Goal: Transaction & Acquisition: Obtain resource

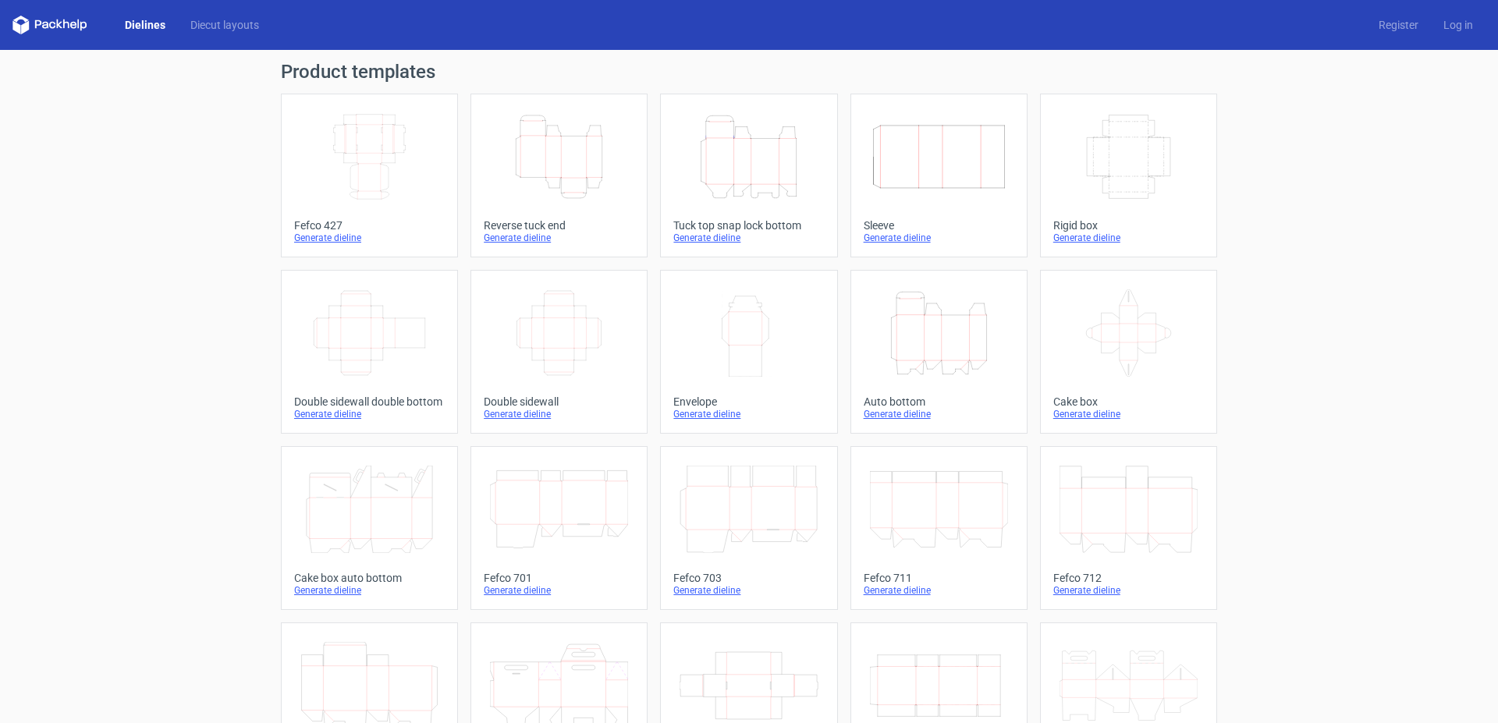
click at [552, 329] on icon "Width Depth Height" at bounding box center [559, 332] width 138 height 87
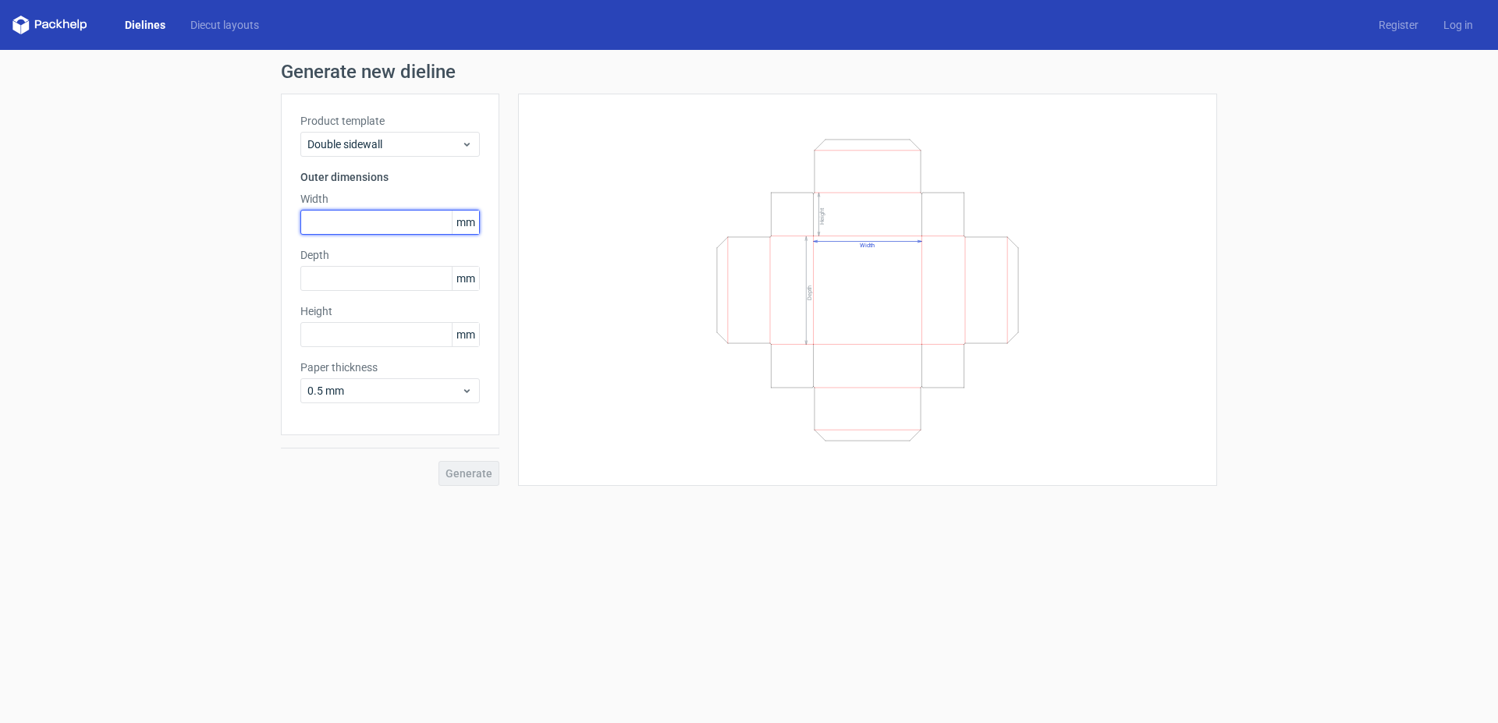
click at [343, 225] on input "text" at bounding box center [389, 222] width 179 height 25
click at [326, 223] on input "text" at bounding box center [389, 222] width 179 height 25
type input "110"
type input "220"
click at [339, 339] on input "text" at bounding box center [389, 334] width 179 height 25
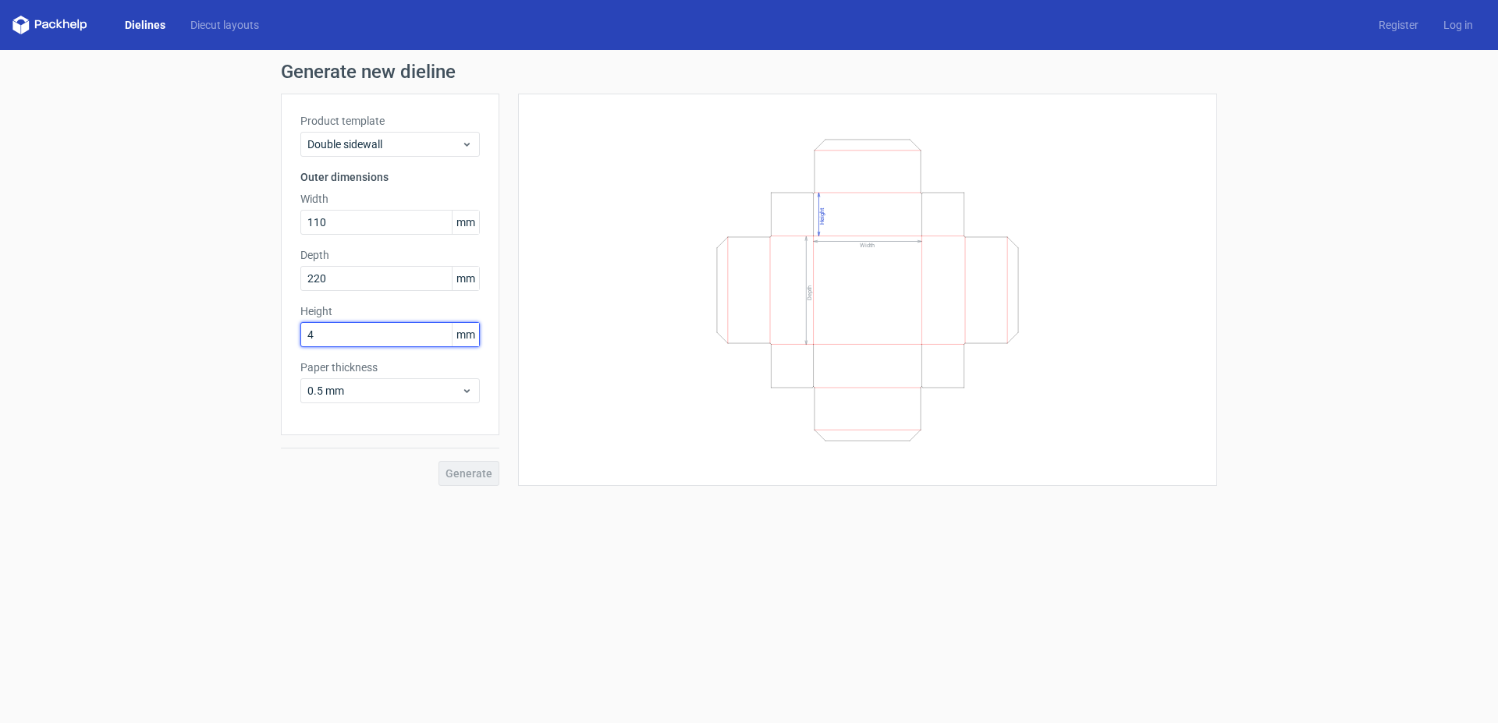
type input "42"
click at [470, 473] on span "Generate" at bounding box center [468, 473] width 47 height 11
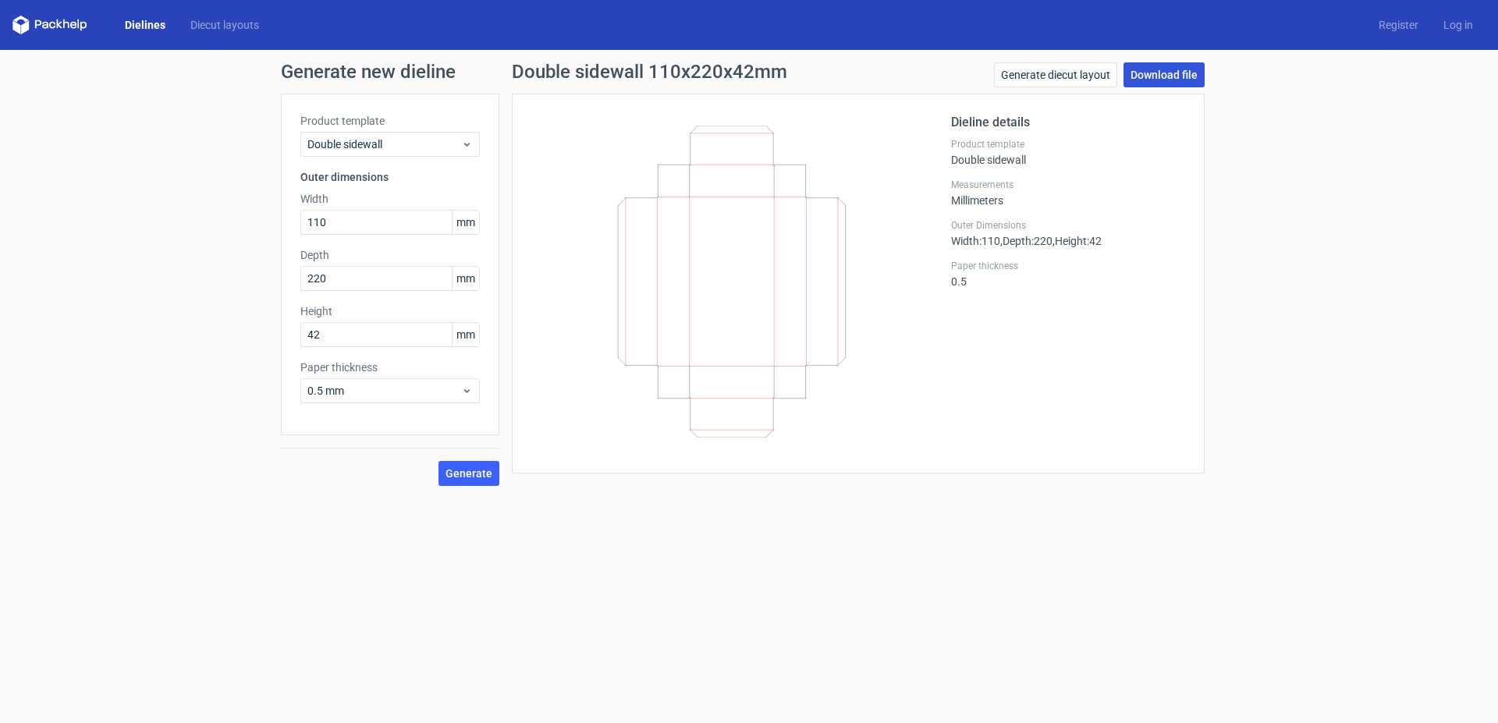
click at [1166, 75] on link "Download file" at bounding box center [1163, 74] width 81 height 25
click at [151, 27] on link "Dielines" at bounding box center [145, 25] width 66 height 16
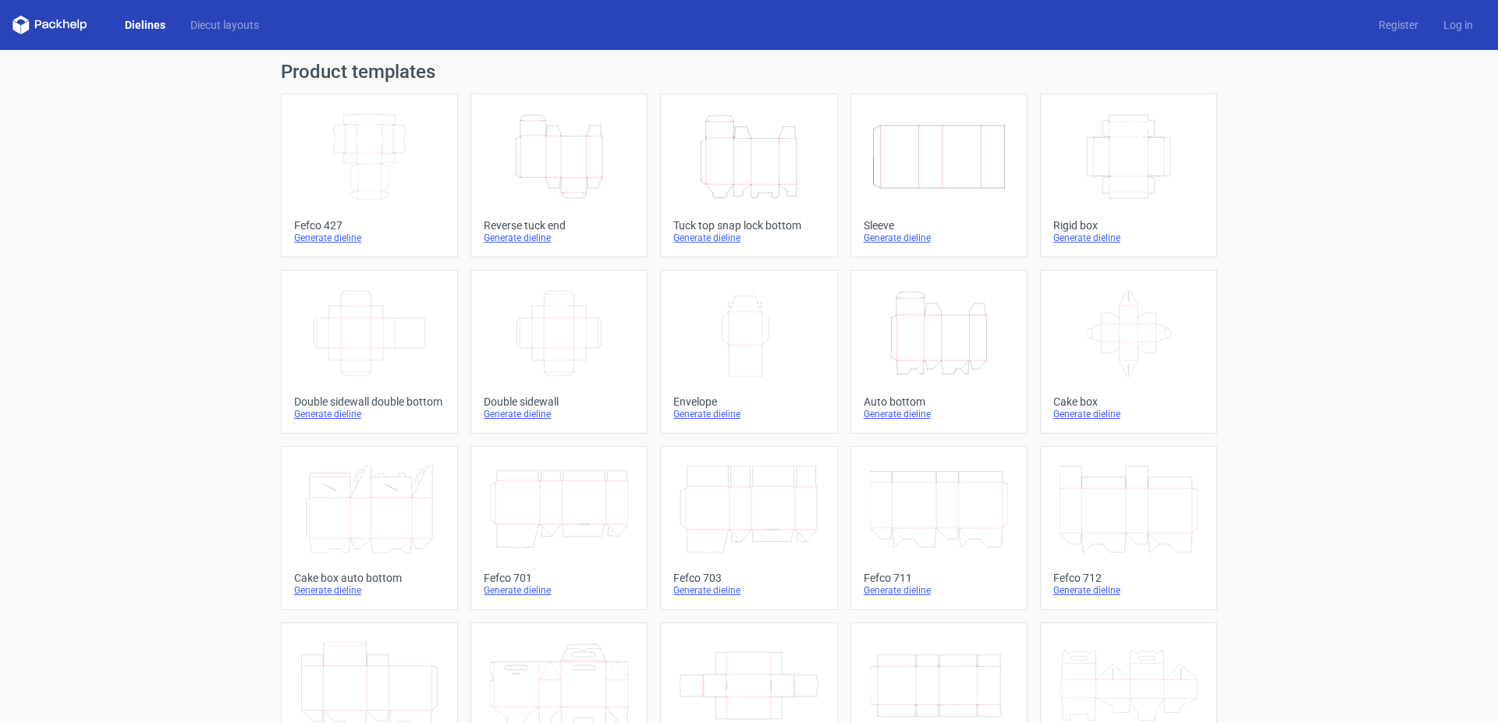
click at [953, 142] on icon "Width Depth Height" at bounding box center [939, 156] width 138 height 87
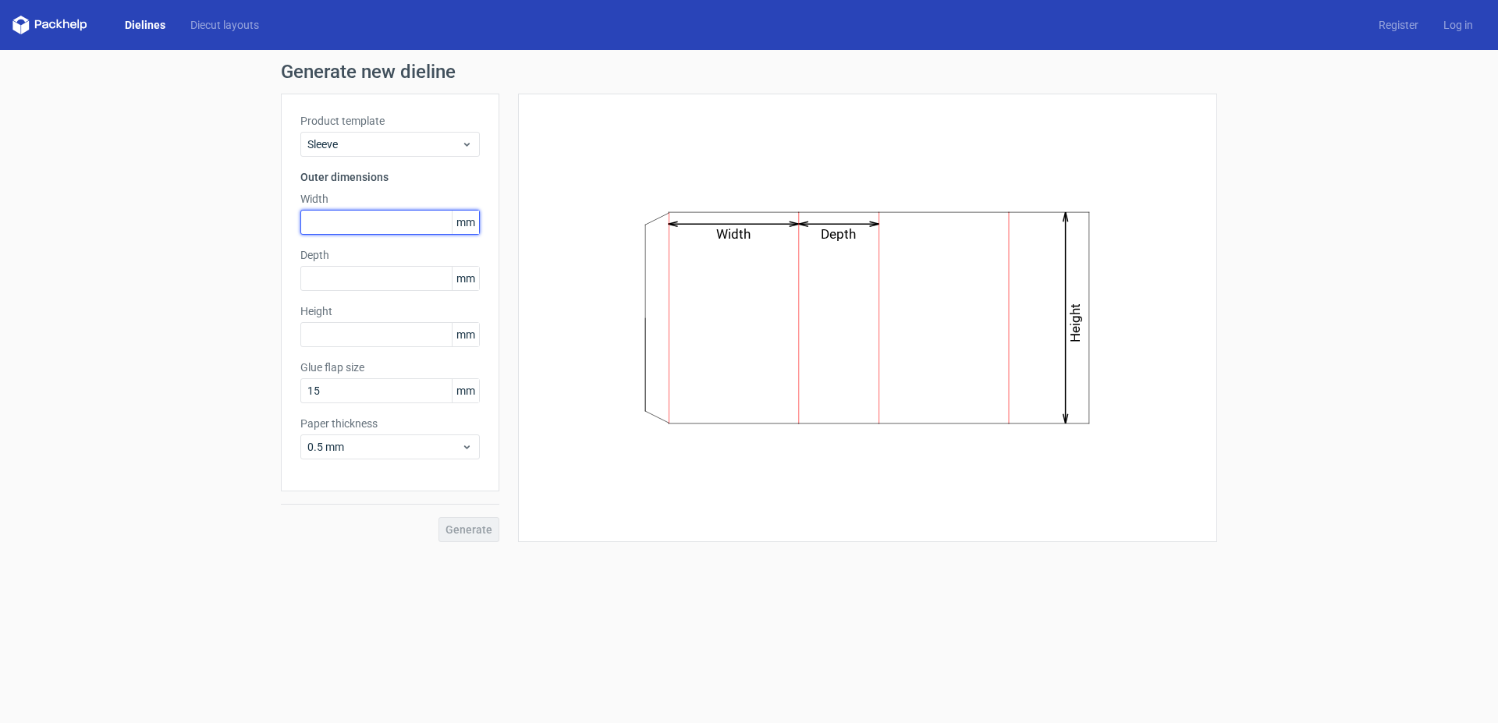
click at [373, 225] on input "text" at bounding box center [389, 222] width 179 height 25
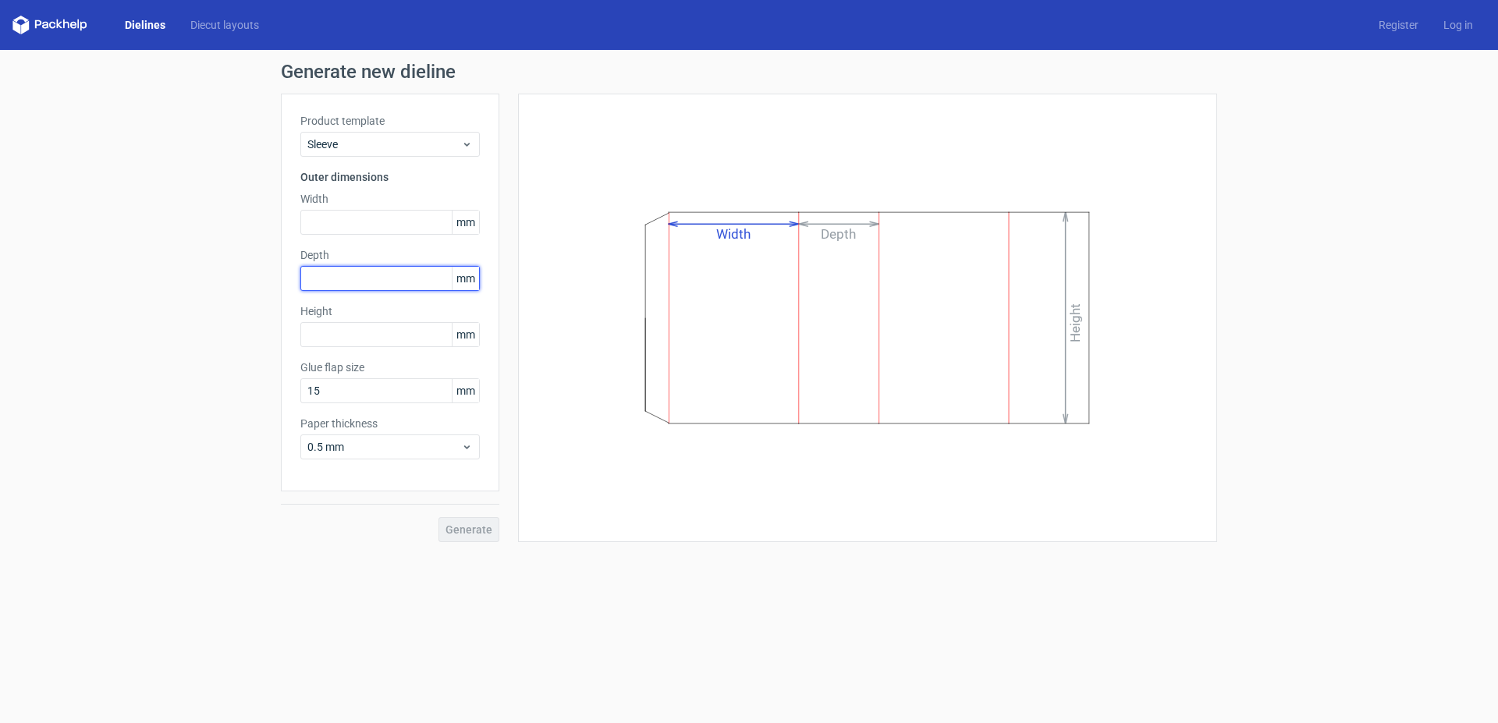
click at [342, 274] on input "text" at bounding box center [389, 278] width 179 height 25
type input "43"
click at [352, 227] on input "text" at bounding box center [389, 222] width 179 height 25
drag, startPoint x: 361, startPoint y: 219, endPoint x: 268, endPoint y: 216, distance: 93.7
click at [300, 216] on input "220" at bounding box center [389, 222] width 179 height 25
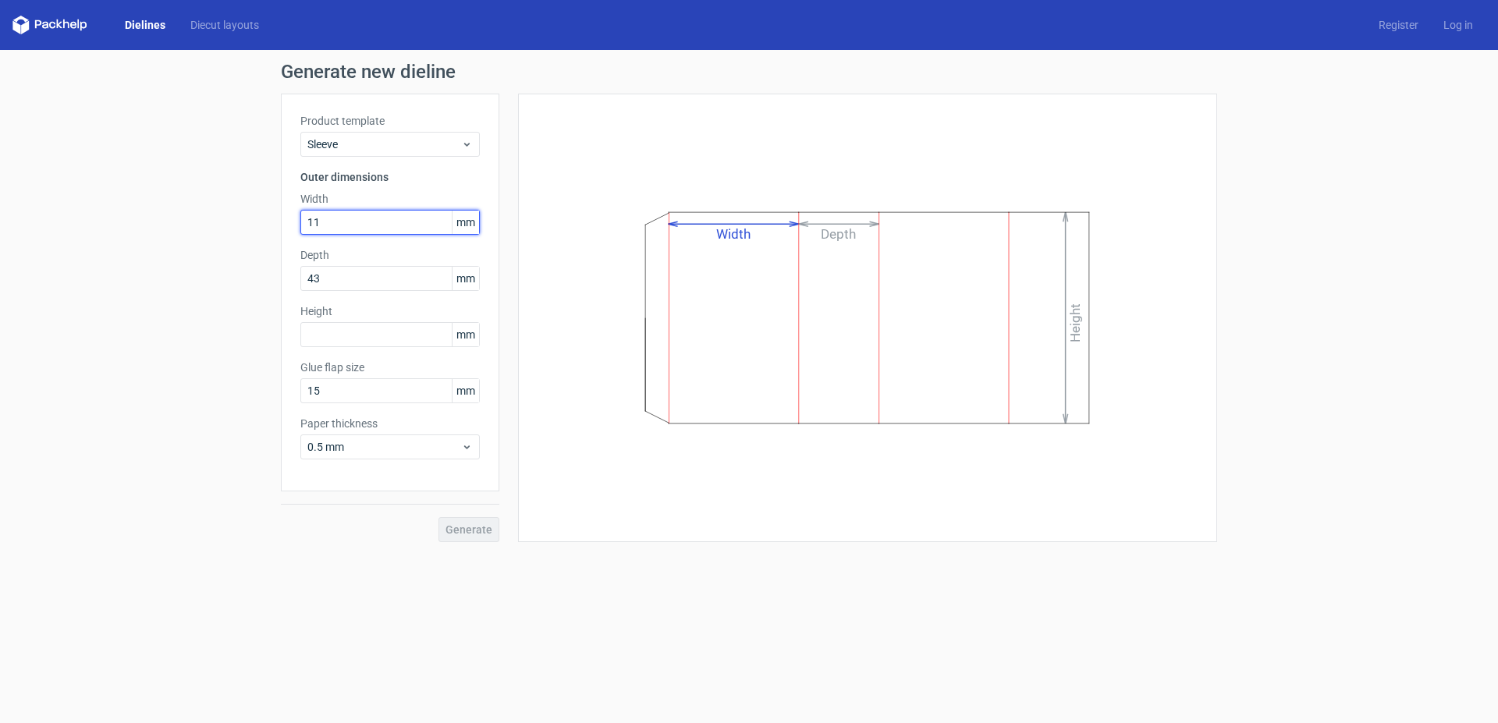
type input "110"
click at [329, 338] on input "text" at bounding box center [389, 334] width 179 height 25
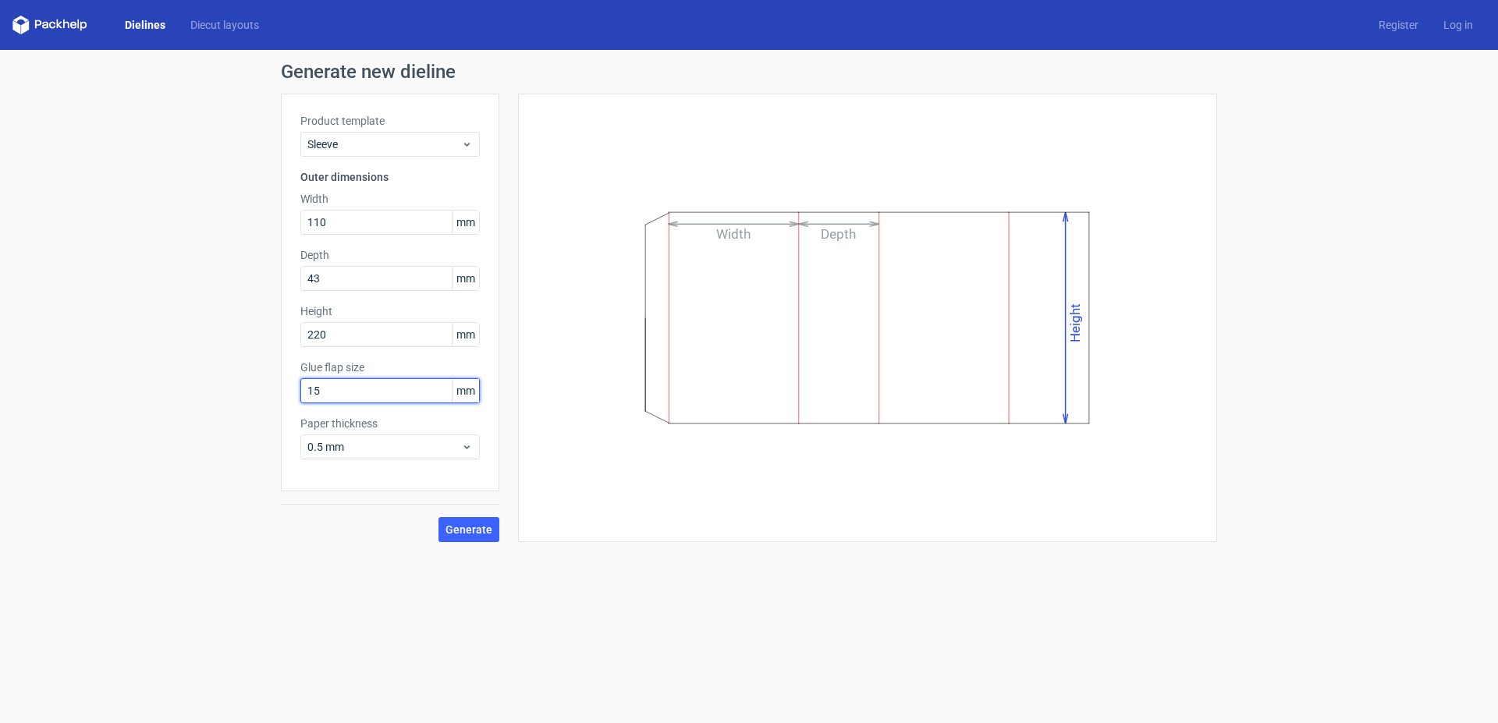
click at [357, 389] on input "15" at bounding box center [389, 390] width 179 height 25
click at [370, 222] on input "110" at bounding box center [389, 222] width 179 height 25
click at [300, 322] on input "220" at bounding box center [389, 334] width 179 height 25
type input "110"
drag, startPoint x: 333, startPoint y: 221, endPoint x: 274, endPoint y: 218, distance: 59.4
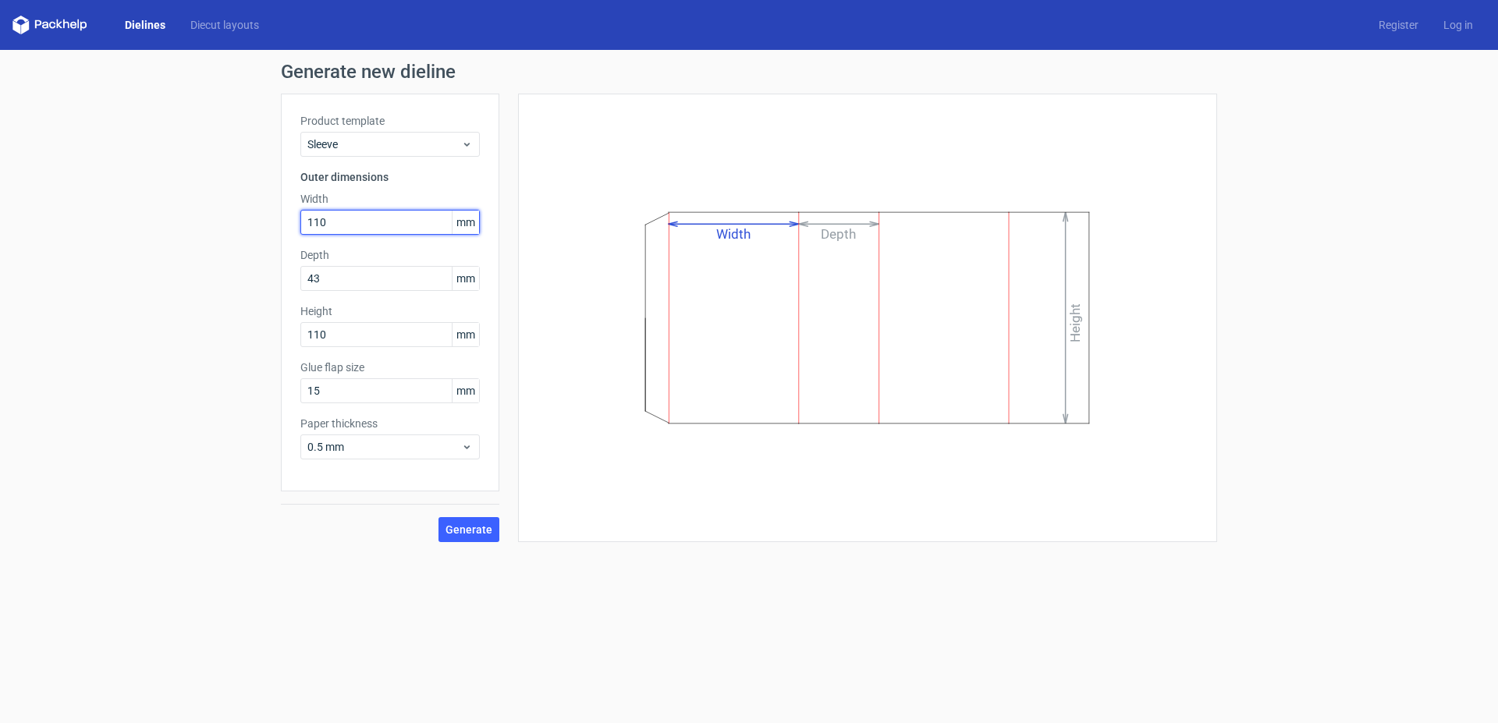
click at [300, 218] on input "110" at bounding box center [389, 222] width 179 height 25
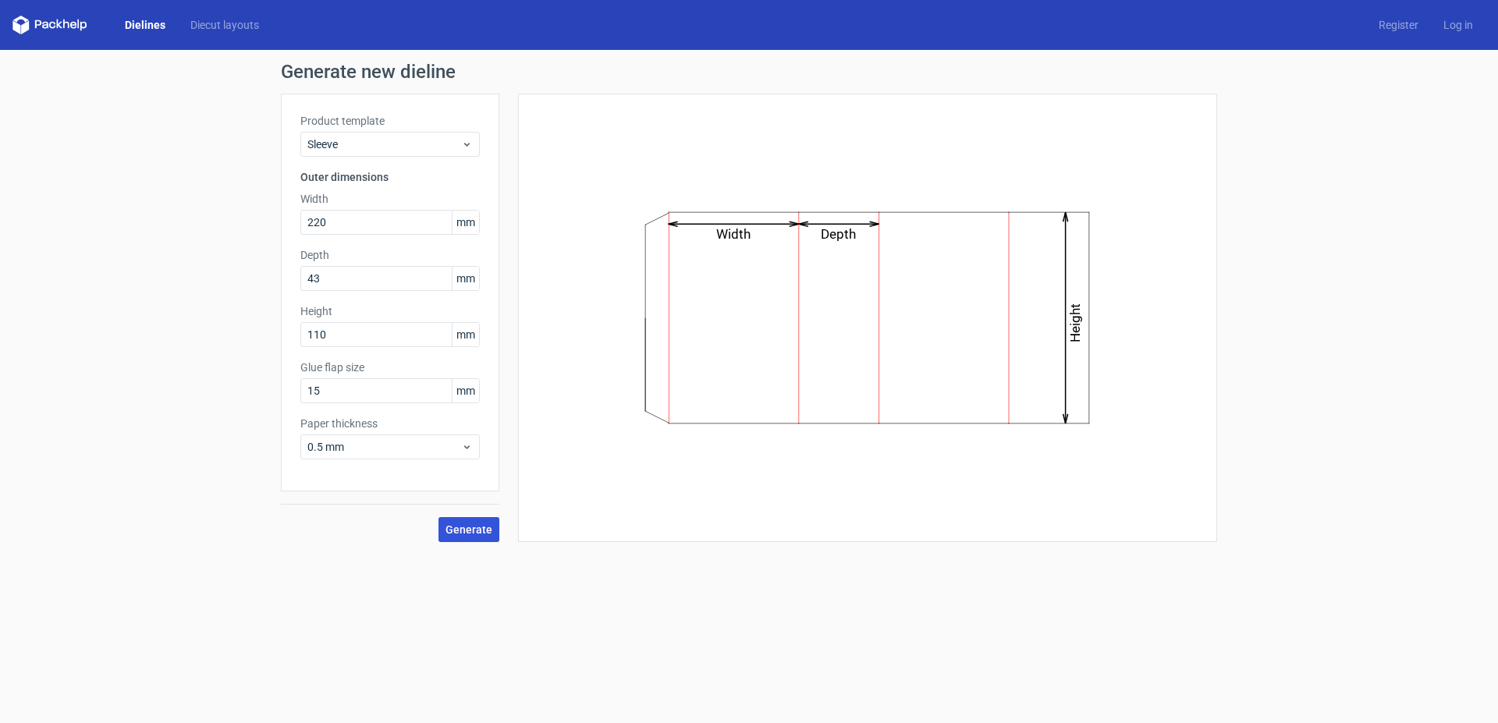
click at [464, 534] on span "Generate" at bounding box center [468, 529] width 47 height 11
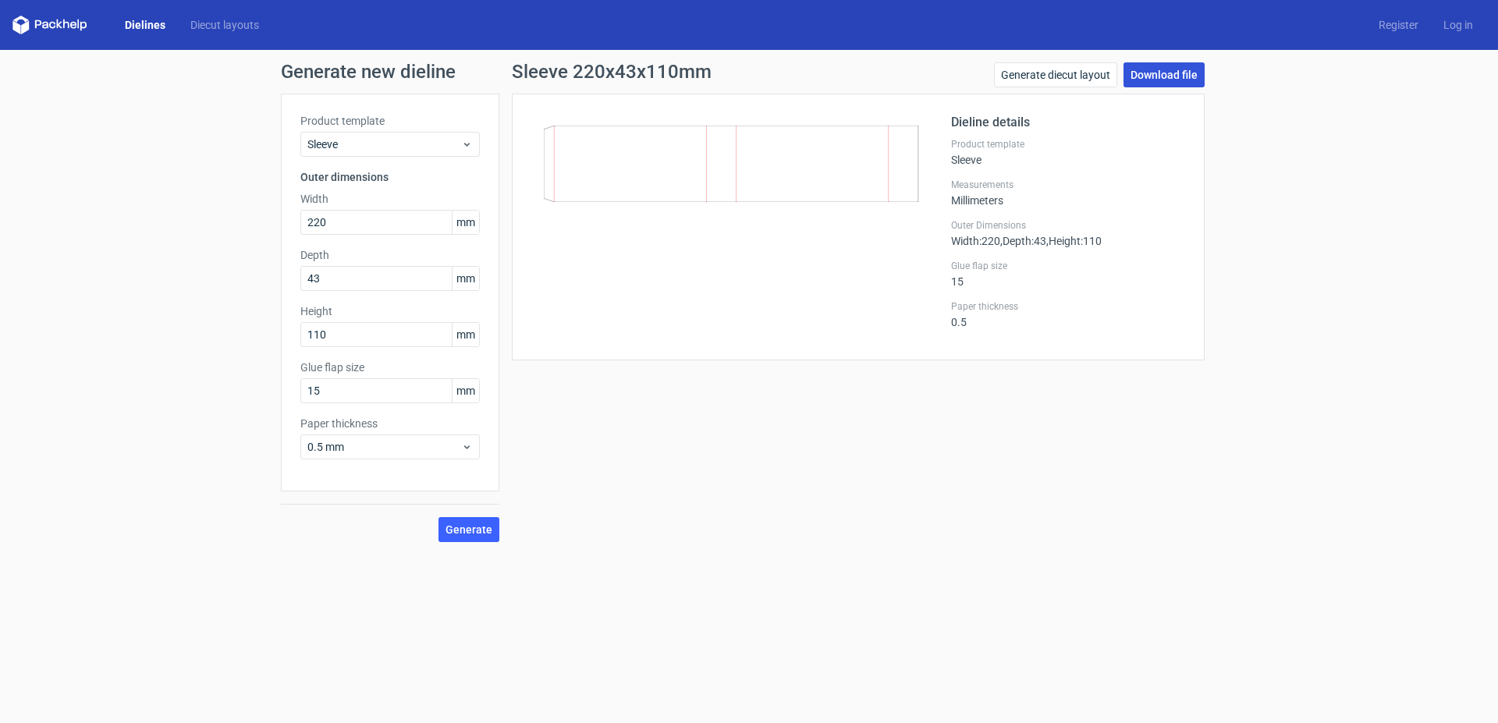
click at [1162, 76] on link "Download file" at bounding box center [1163, 74] width 81 height 25
drag, startPoint x: 347, startPoint y: 220, endPoint x: 320, endPoint y: 221, distance: 27.3
click at [320, 221] on input "220" at bounding box center [389, 222] width 179 height 25
type input "221"
drag, startPoint x: 335, startPoint y: 335, endPoint x: 319, endPoint y: 336, distance: 15.7
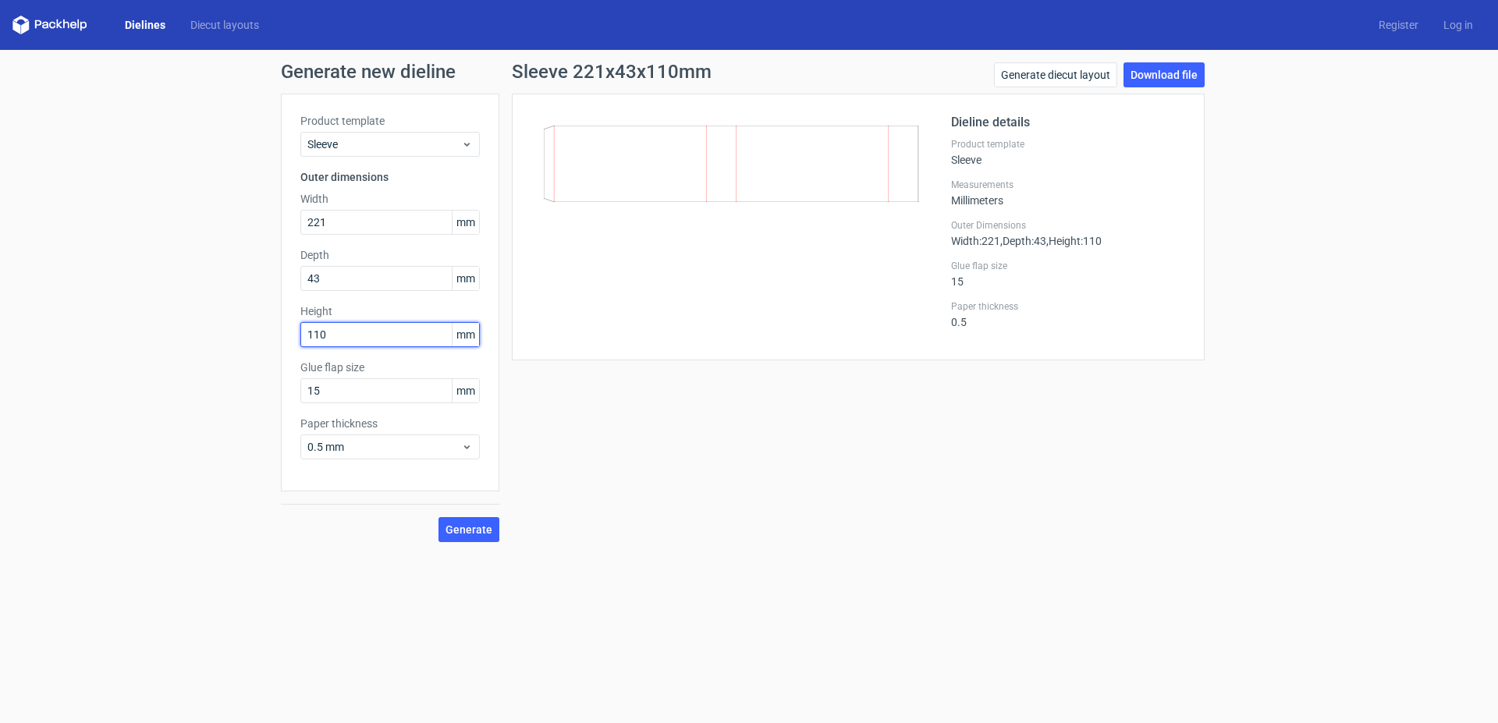
click at [319, 336] on input "110" at bounding box center [389, 334] width 179 height 25
type input "111"
click at [474, 528] on span "Generate" at bounding box center [468, 529] width 47 height 11
click at [1165, 76] on link "Download file" at bounding box center [1163, 74] width 81 height 25
click at [483, 530] on span "Generate" at bounding box center [468, 529] width 47 height 11
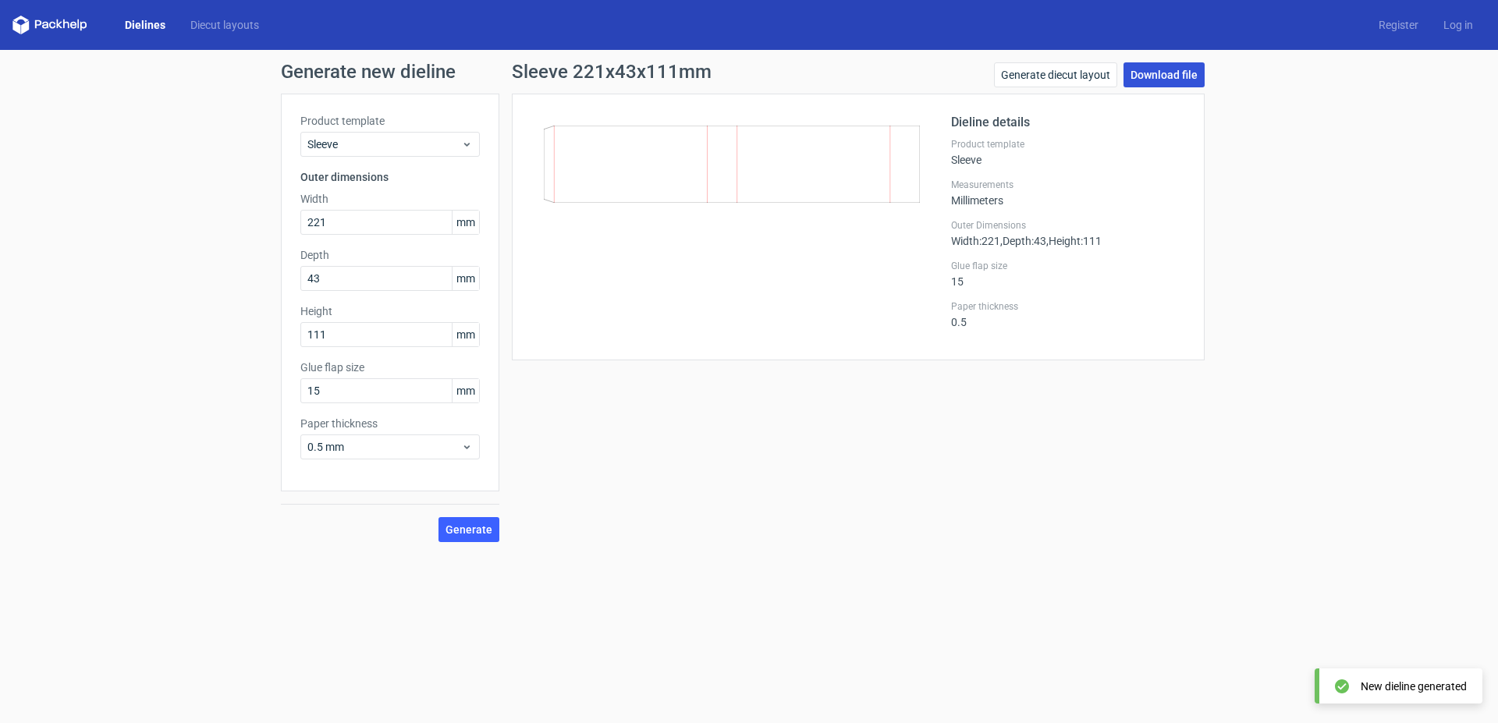
click at [1168, 71] on link "Download file" at bounding box center [1163, 74] width 81 height 25
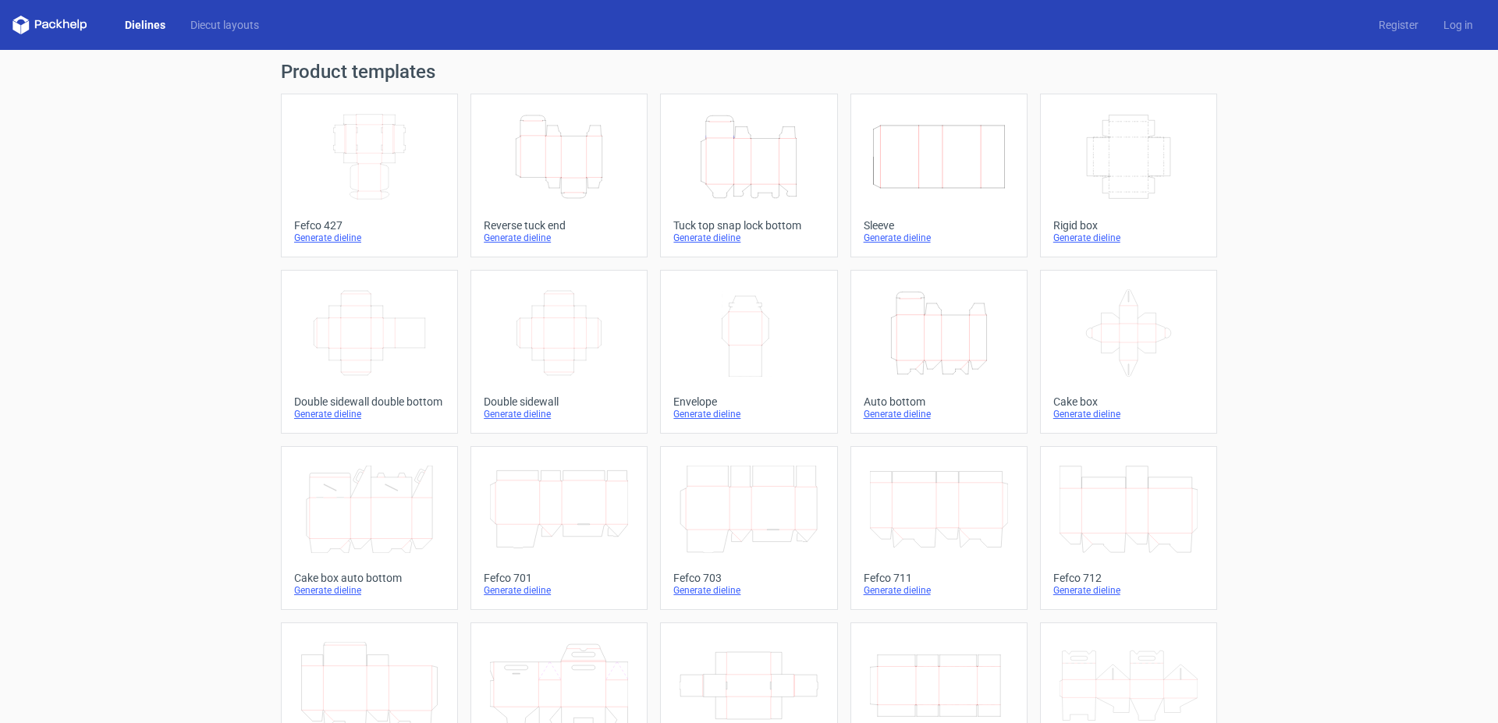
click at [555, 161] on icon "Height Depth Width" at bounding box center [559, 156] width 138 height 87
click at [528, 328] on icon "Width Depth Height" at bounding box center [559, 332] width 138 height 87
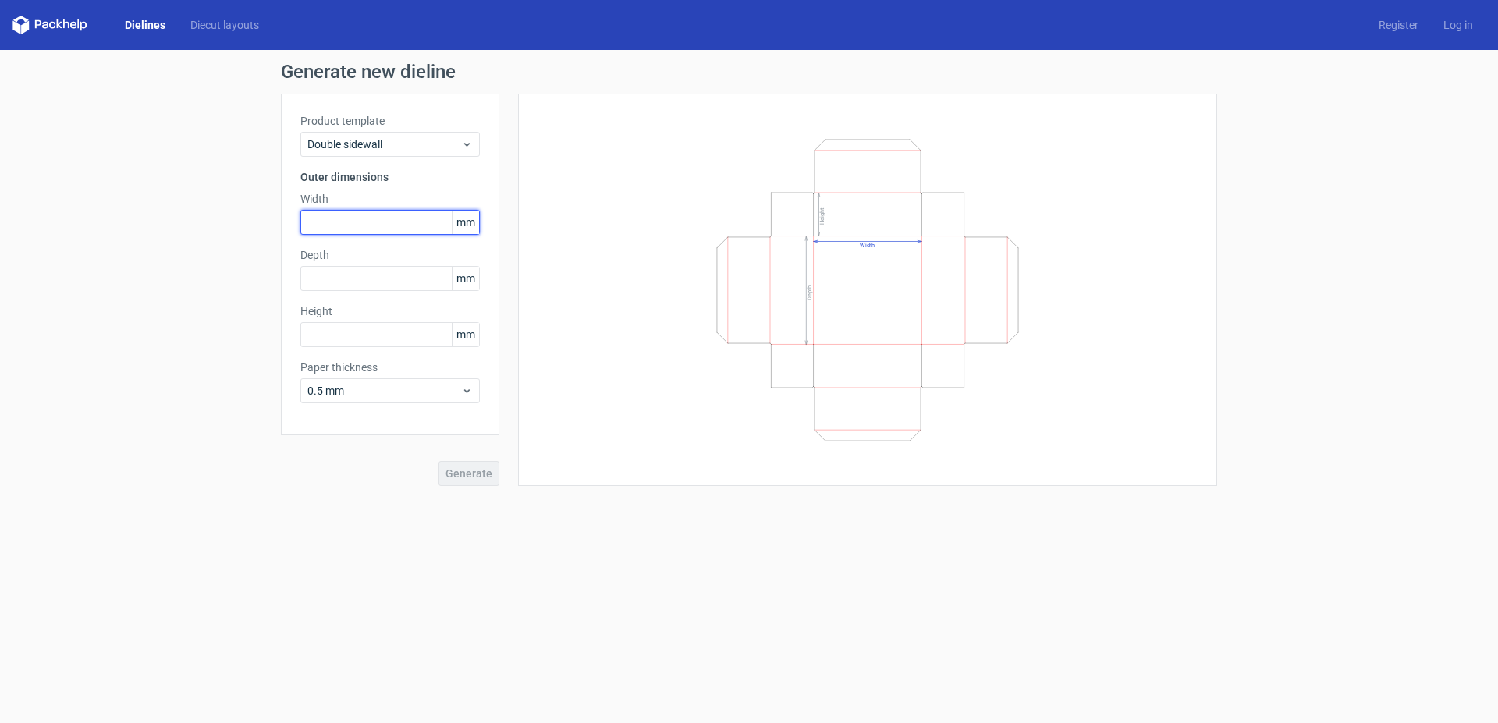
click at [335, 222] on input "text" at bounding box center [389, 222] width 179 height 25
type input "110"
type input "220"
type input "42"
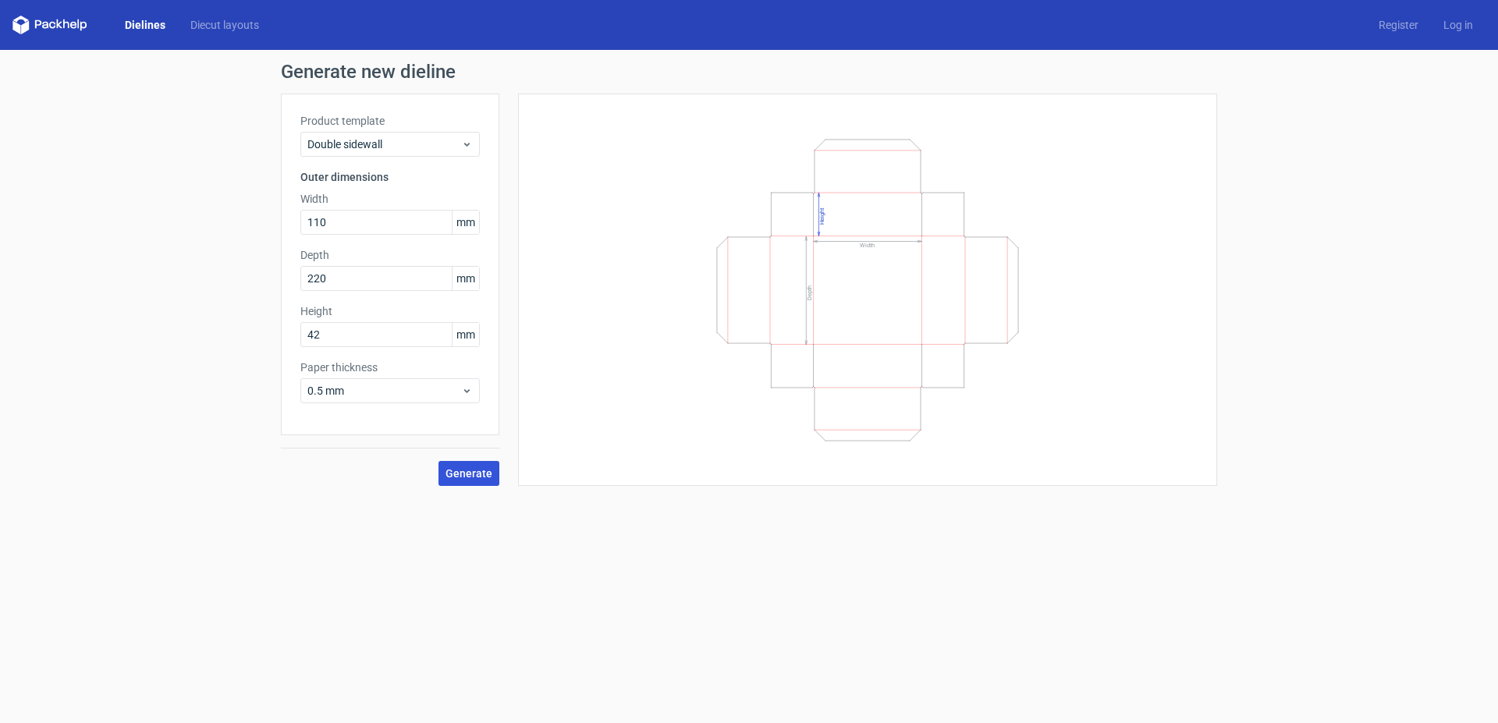
click at [467, 476] on span "Generate" at bounding box center [468, 473] width 47 height 11
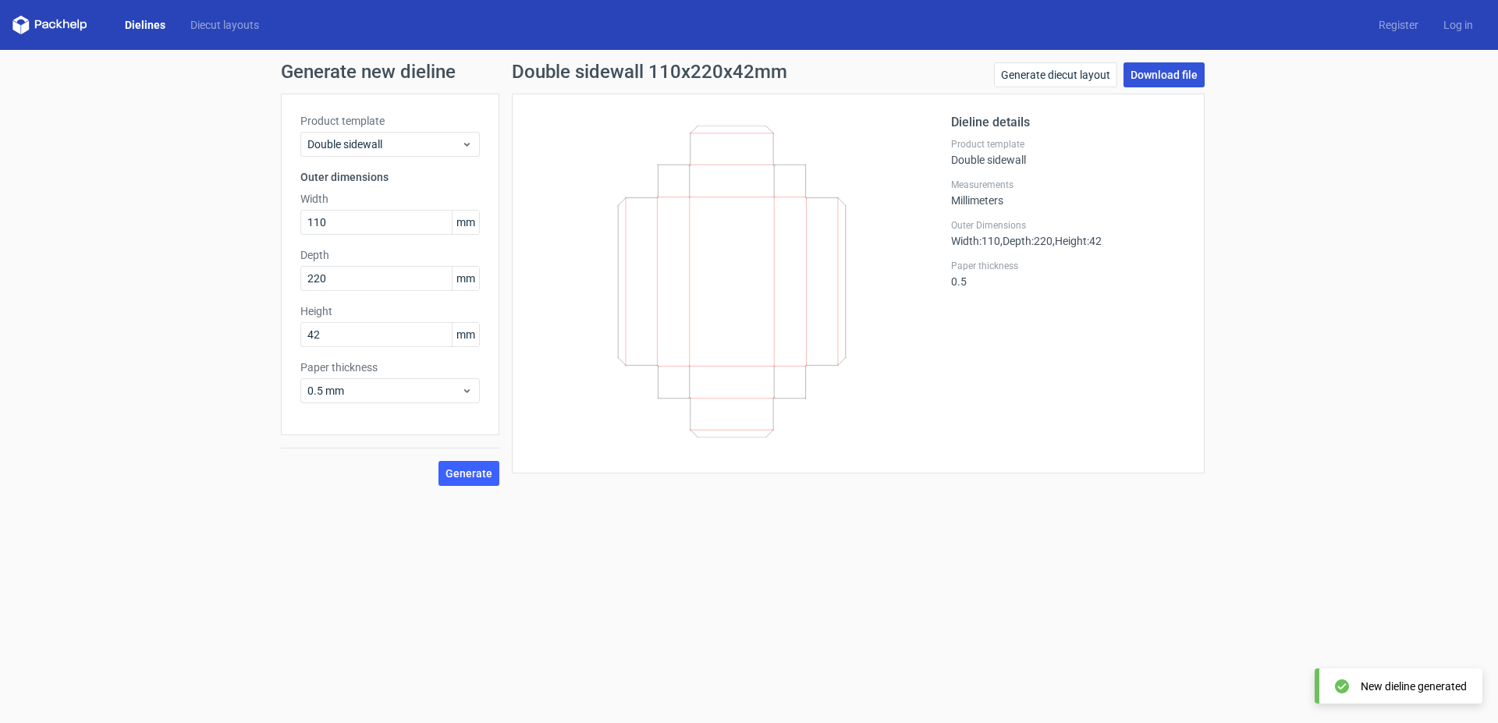
click at [1152, 73] on link "Download file" at bounding box center [1163, 74] width 81 height 25
click at [363, 221] on input "110" at bounding box center [389, 222] width 179 height 25
click at [490, 478] on span "Generate" at bounding box center [468, 473] width 47 height 11
click at [1159, 75] on link "Download file" at bounding box center [1163, 74] width 81 height 25
